Goal: Task Accomplishment & Management: Use online tool/utility

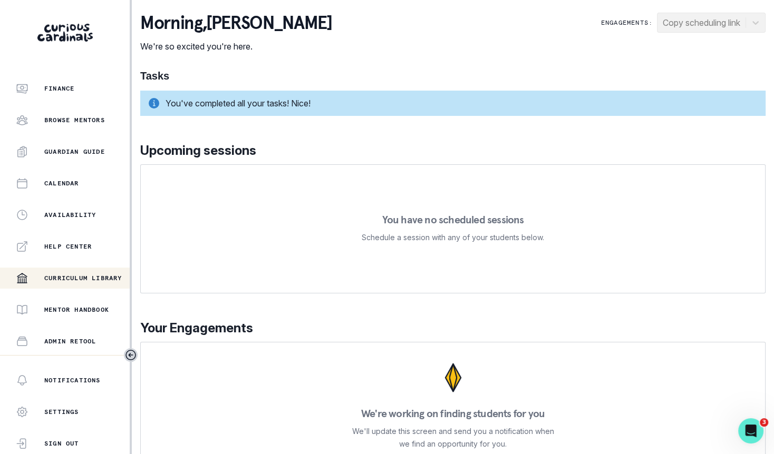
scroll to position [192, 0]
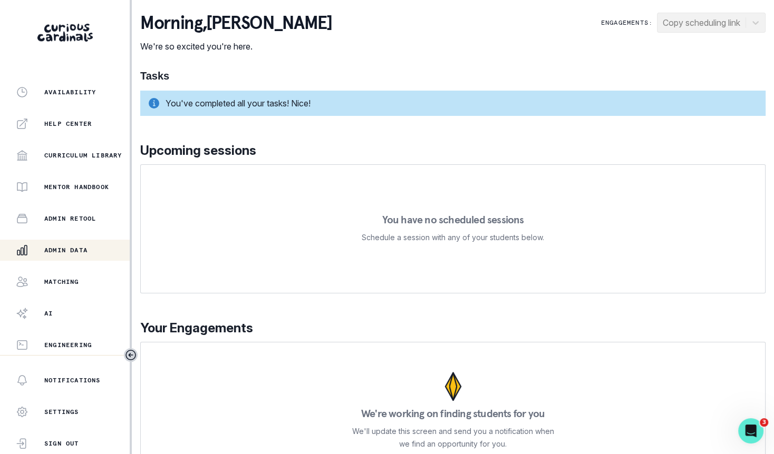
click at [91, 249] on div "Admin Data" at bounding box center [73, 250] width 114 height 13
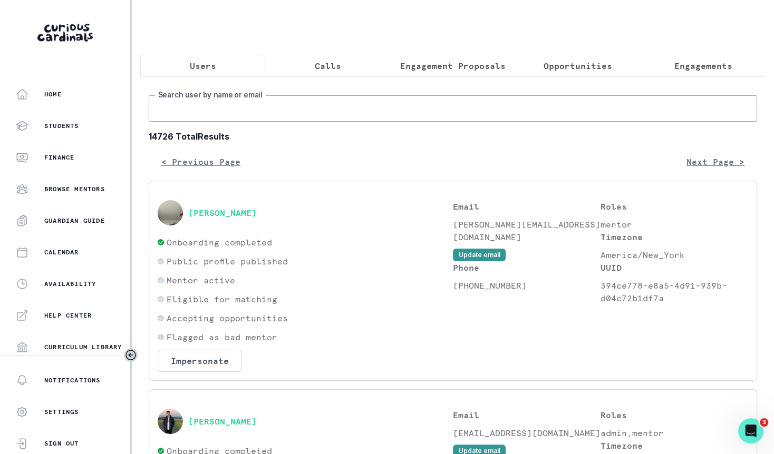
click at [276, 110] on input "Search user by name or email" at bounding box center [453, 108] width 608 height 26
paste input "[PERSON_NAME]"
drag, startPoint x: 199, startPoint y: 109, endPoint x: 112, endPoint y: 109, distance: 87.5
click at [112, 109] on div "Home Students Finance Browse Mentors Guardian Guide Calendar Availability Help …" at bounding box center [387, 227] width 774 height 454
type input "[PERSON_NAME]"
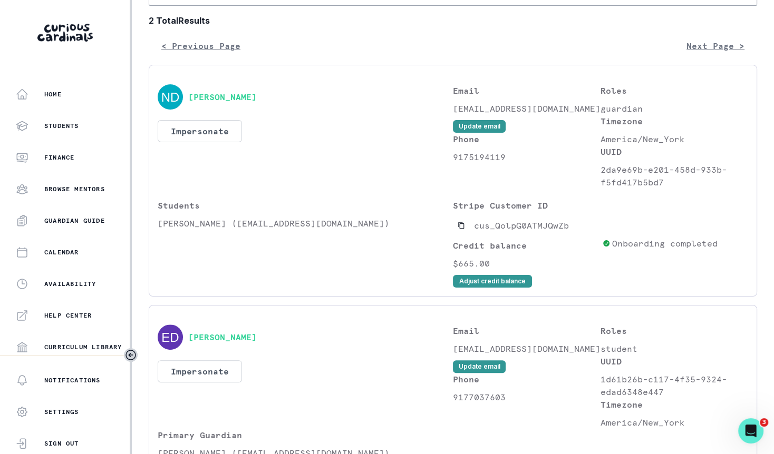
scroll to position [118, 0]
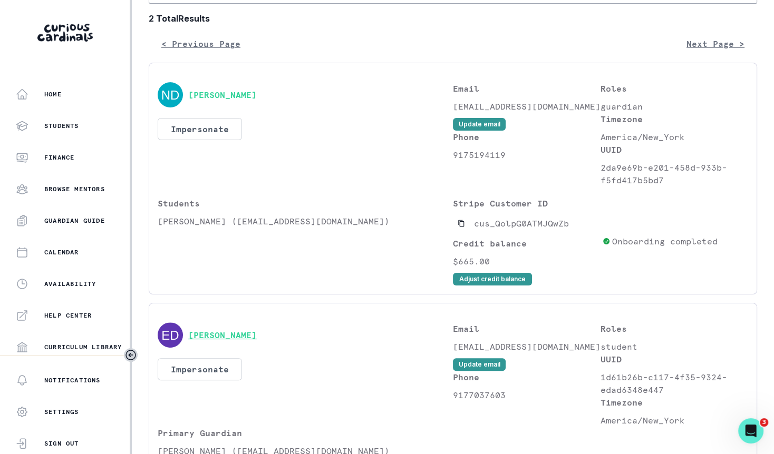
click at [214, 336] on button "[PERSON_NAME]" at bounding box center [222, 335] width 69 height 11
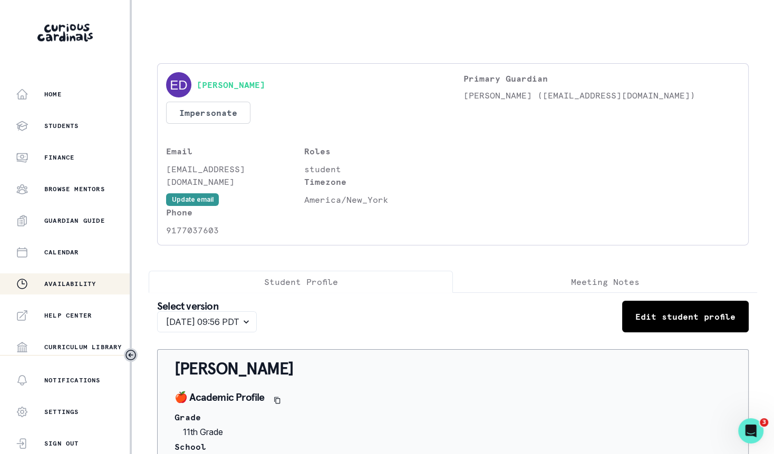
scroll to position [192, 0]
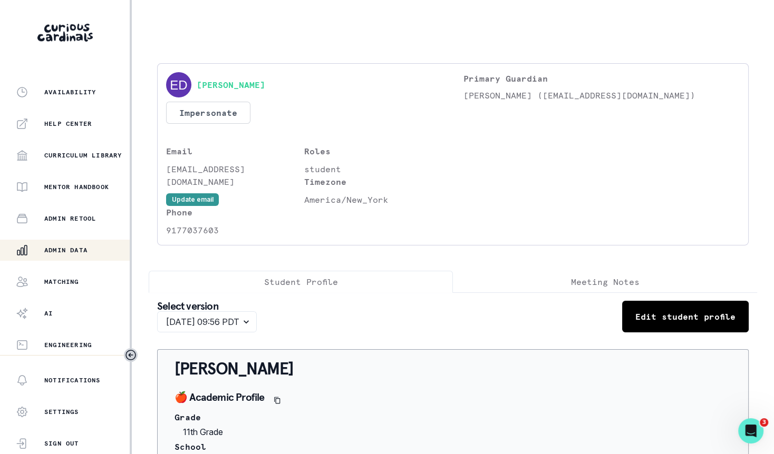
click at [84, 237] on div "Home Students Finance Browse Mentors Guardian Guide Calendar Availability Help …" at bounding box center [65, 219] width 130 height 271
click at [84, 243] on button "Admin Data" at bounding box center [66, 250] width 132 height 21
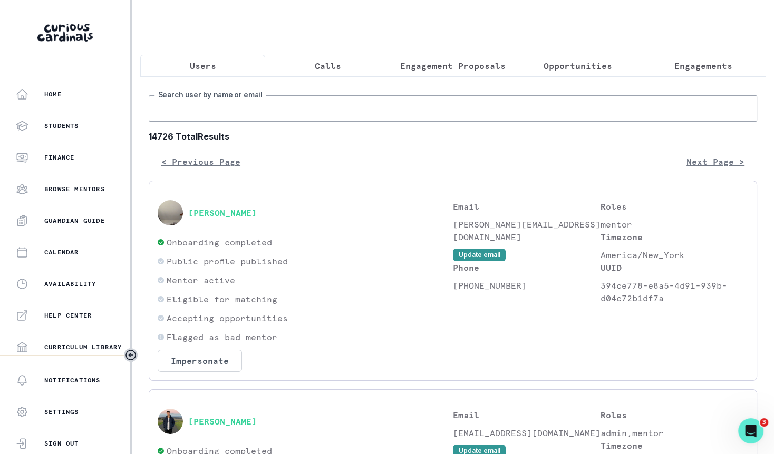
click at [322, 106] on input "Search user by name or email" at bounding box center [453, 108] width 608 height 26
paste input "[PERSON_NAME]"
type input "[PERSON_NAME]"
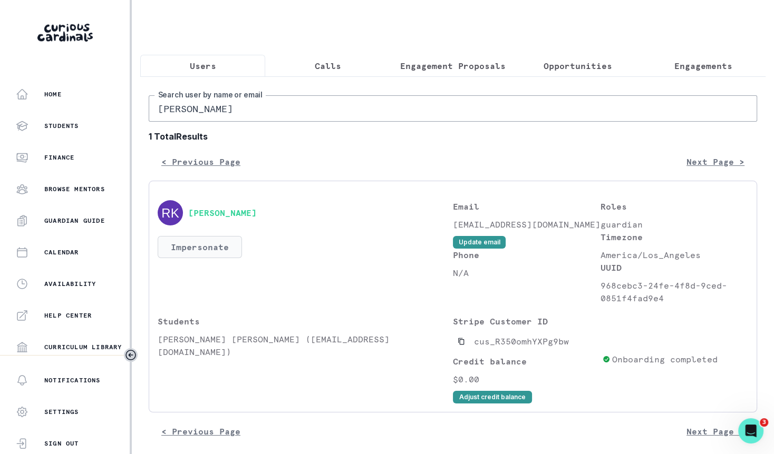
click at [223, 245] on button "Impersonate" at bounding box center [200, 247] width 84 height 22
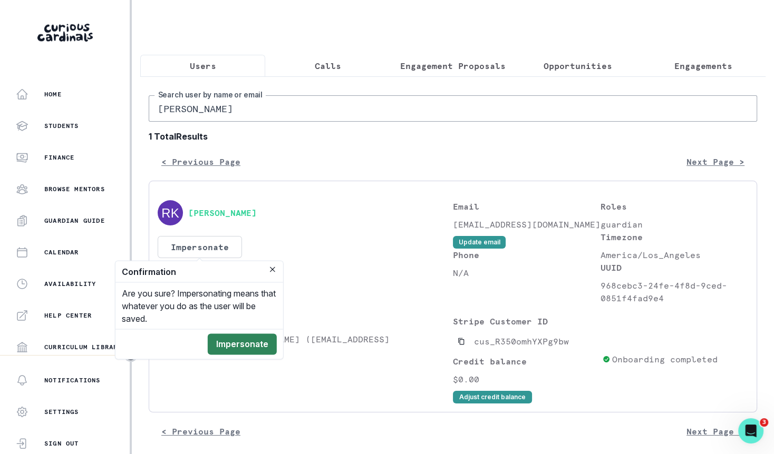
click at [239, 342] on button "Impersonate" at bounding box center [242, 344] width 69 height 21
